Goal: Information Seeking & Learning: Learn about a topic

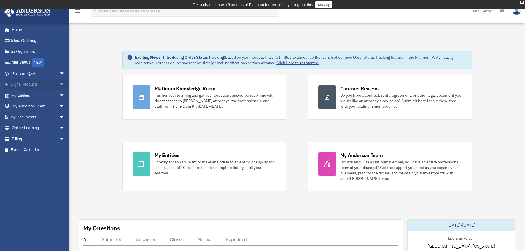
click at [36, 85] on link "Digital Products arrow_drop_down" at bounding box center [38, 84] width 69 height 11
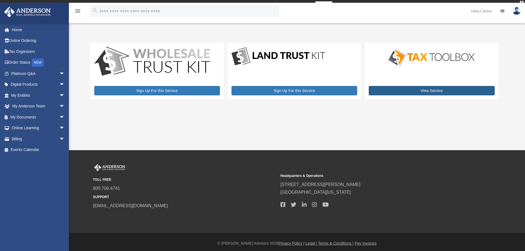
click at [408, 86] on div "View Service" at bounding box center [431, 71] width 133 height 57
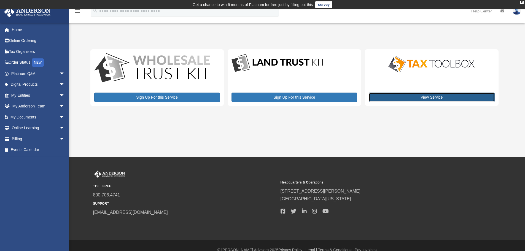
click at [408, 95] on link "View Service" at bounding box center [432, 97] width 126 height 9
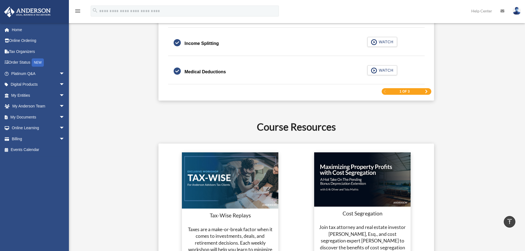
scroll to position [910, 0]
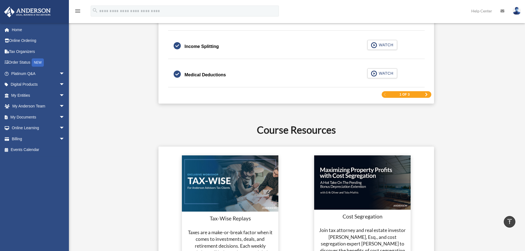
click at [426, 94] on span "Next Page" at bounding box center [426, 94] width 3 height 3
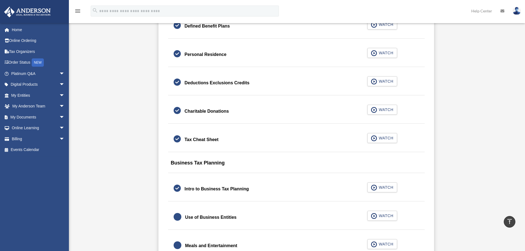
scroll to position [469, 0]
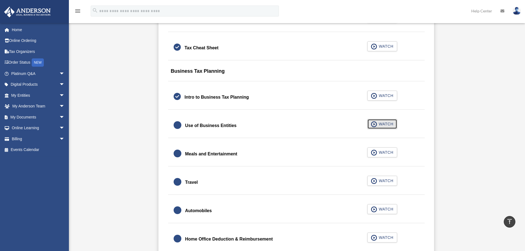
click at [384, 127] on button "WATCH" at bounding box center [383, 124] width 30 height 10
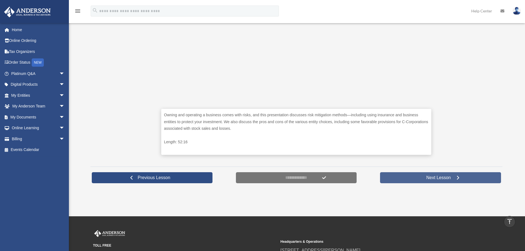
scroll to position [202, 0]
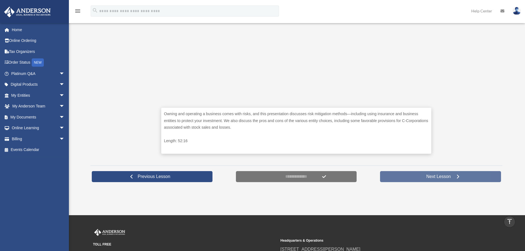
click at [451, 174] on span "Next Lesson" at bounding box center [438, 177] width 33 height 6
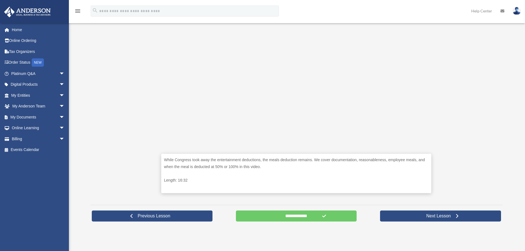
scroll to position [175, 0]
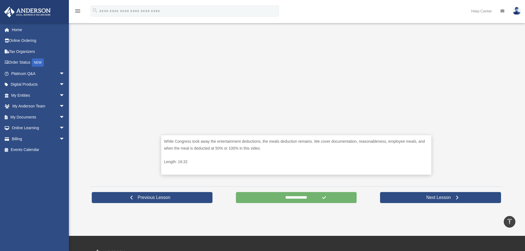
click at [303, 199] on input "**********" at bounding box center [296, 197] width 121 height 11
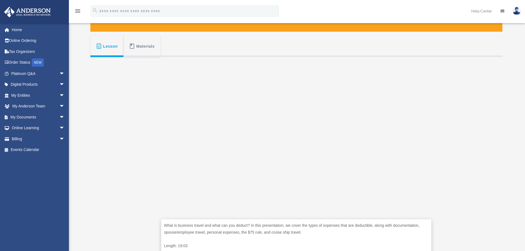
scroll to position [92, 0]
